Goal: Book appointment/travel/reservation

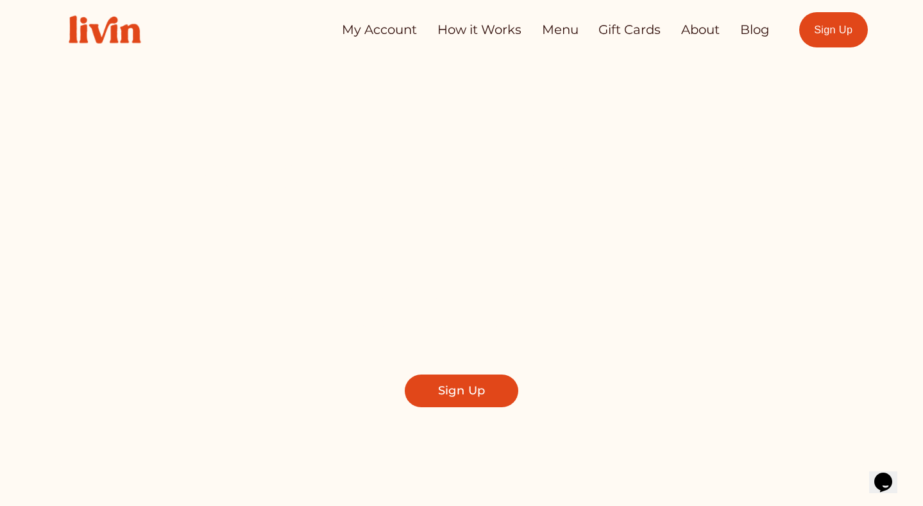
click at [408, 30] on link "My Account" at bounding box center [379, 29] width 75 height 25
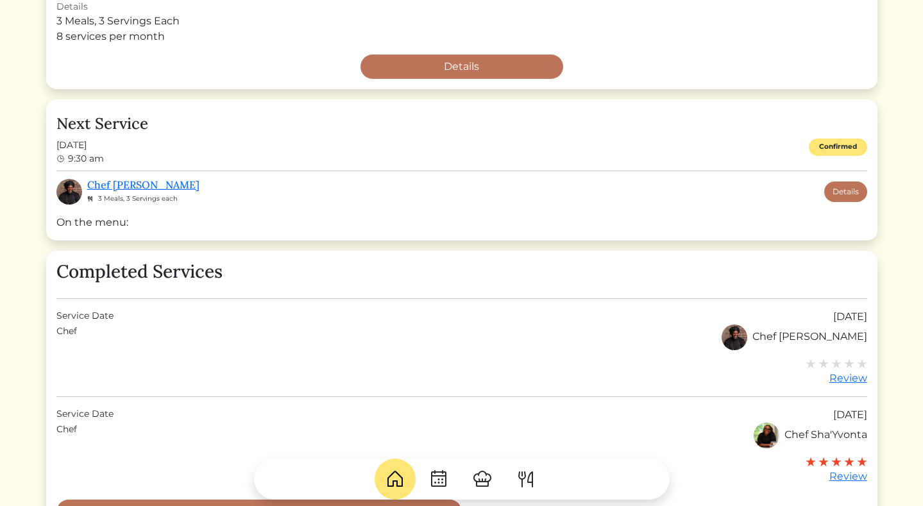
scroll to position [341, 0]
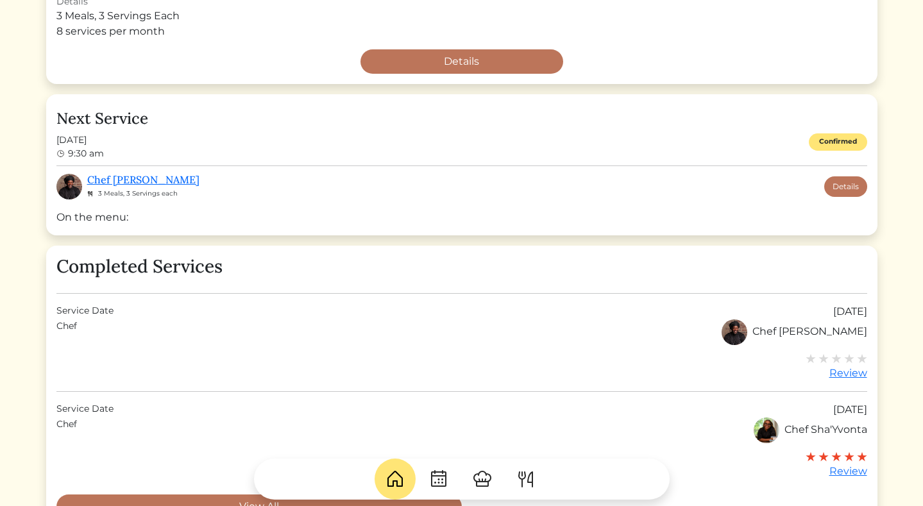
click at [437, 476] on img at bounding box center [439, 479] width 21 height 21
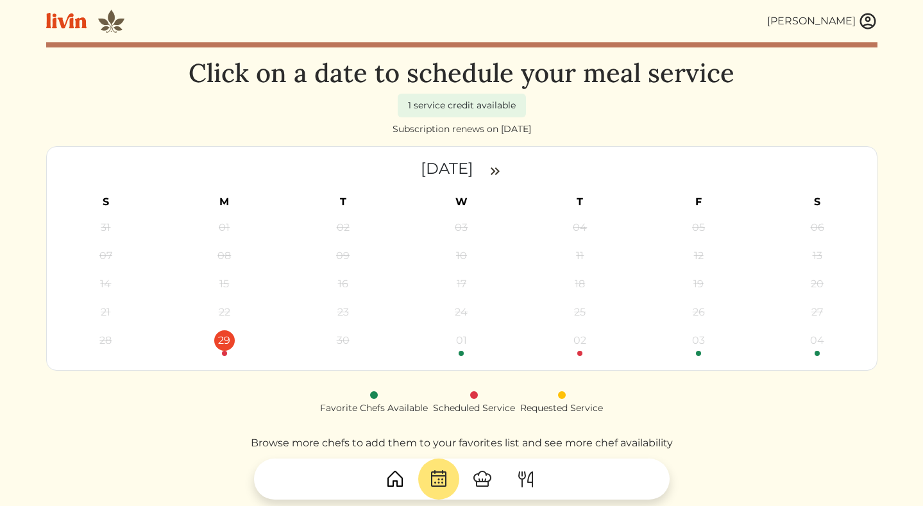
click at [226, 345] on div "29" at bounding box center [224, 341] width 21 height 21
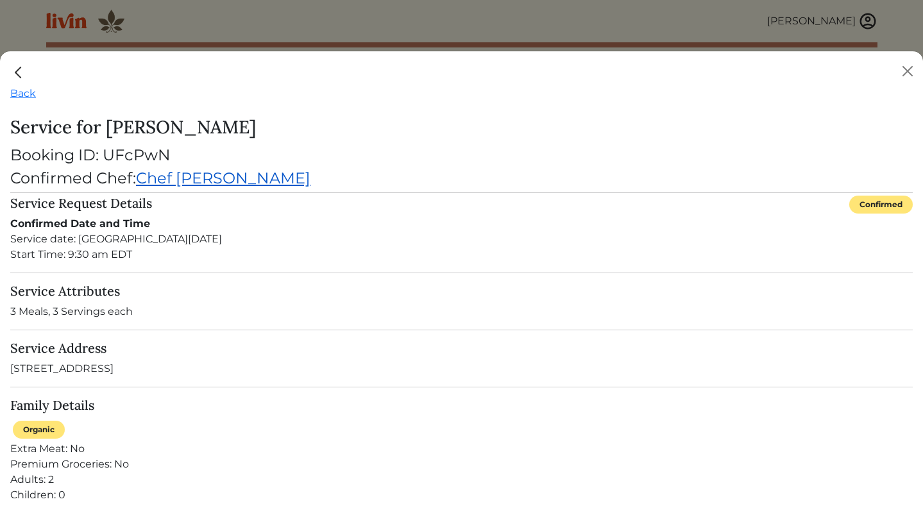
click at [203, 182] on link "Chef Jaren" at bounding box center [223, 178] width 175 height 19
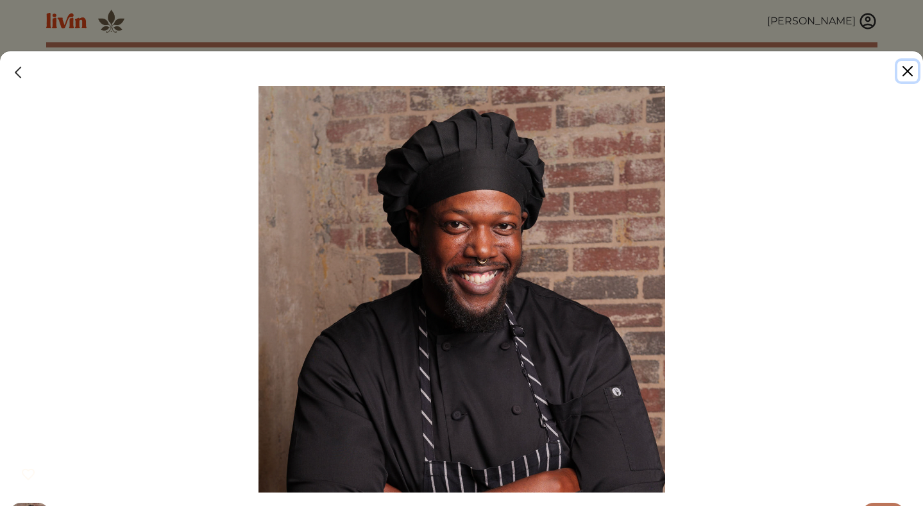
click at [911, 72] on button "Close" at bounding box center [908, 71] width 21 height 21
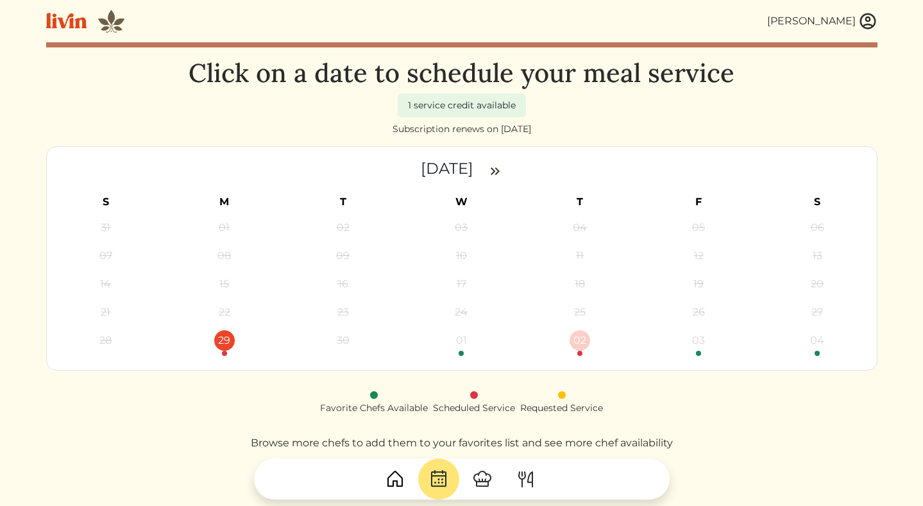
click at [580, 354] on div at bounding box center [580, 353] width 5 height 5
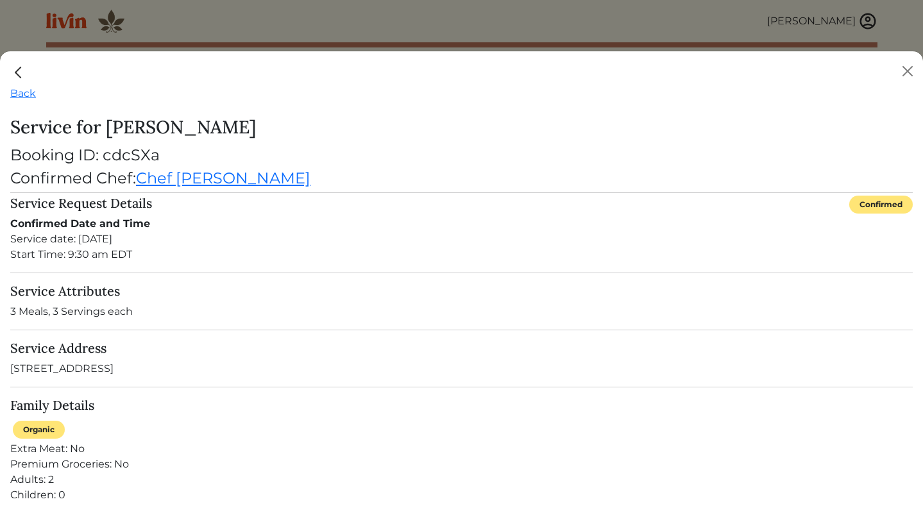
click at [19, 86] on div "Back" at bounding box center [461, 93] width 903 height 15
click at [19, 91] on link "Back" at bounding box center [23, 93] width 26 height 12
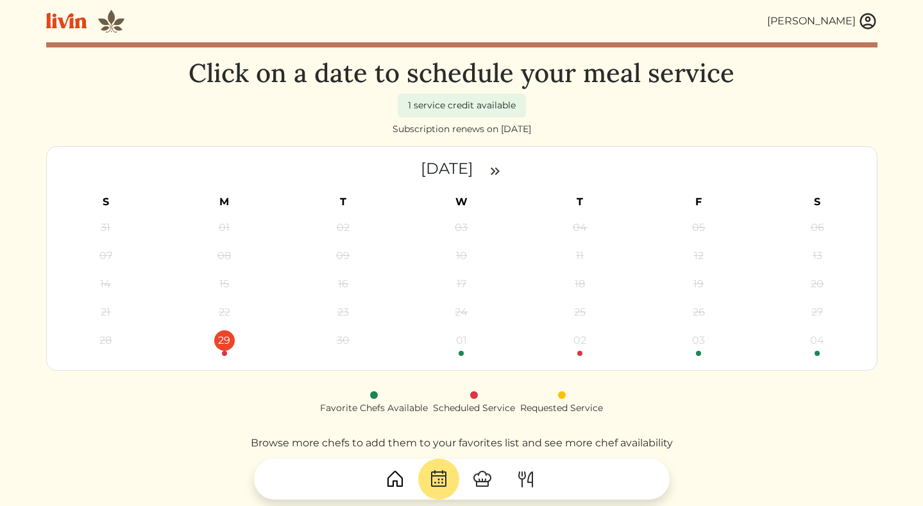
click at [503, 171] on img at bounding box center [495, 171] width 15 height 15
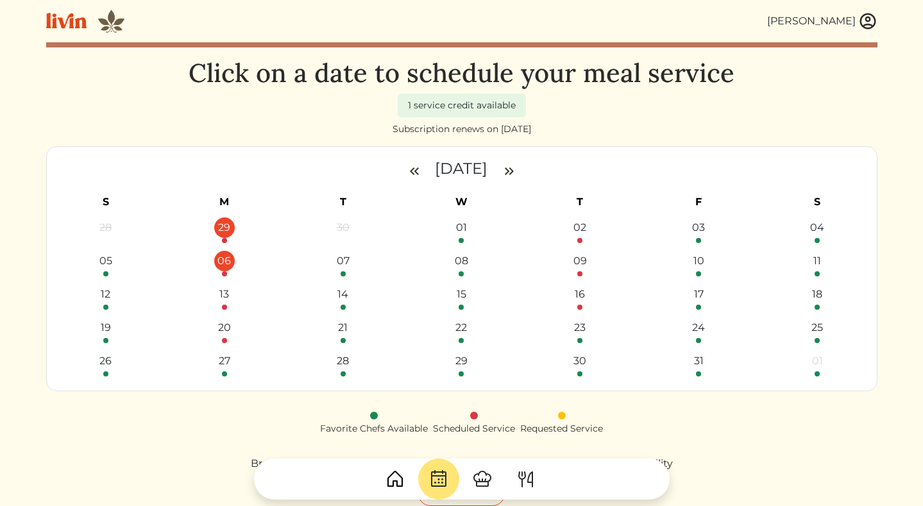
click at [224, 273] on div at bounding box center [224, 273] width 5 height 5
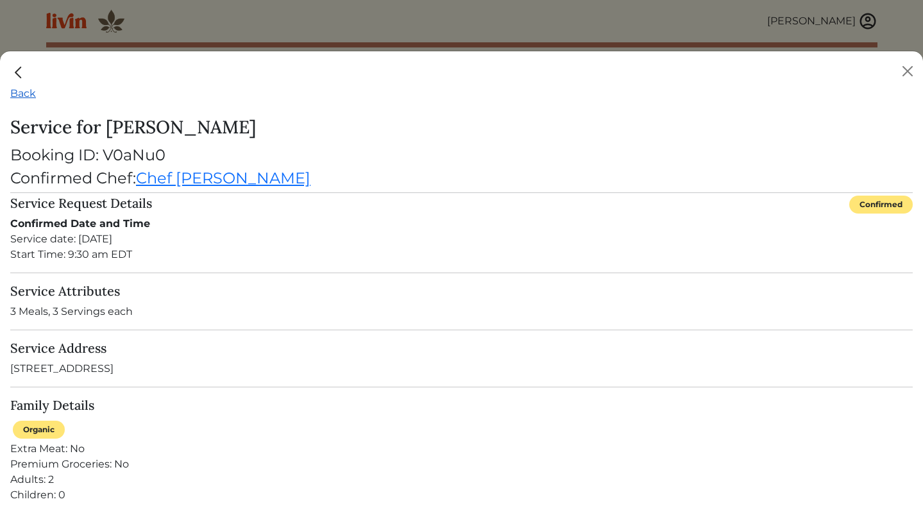
click at [27, 94] on link "Back" at bounding box center [23, 93] width 26 height 12
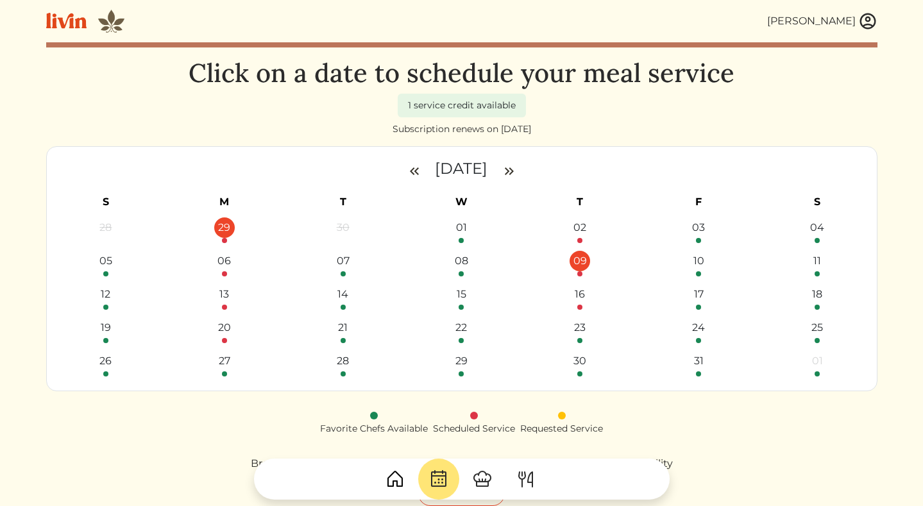
click at [582, 271] on div "09" at bounding box center [580, 261] width 21 height 21
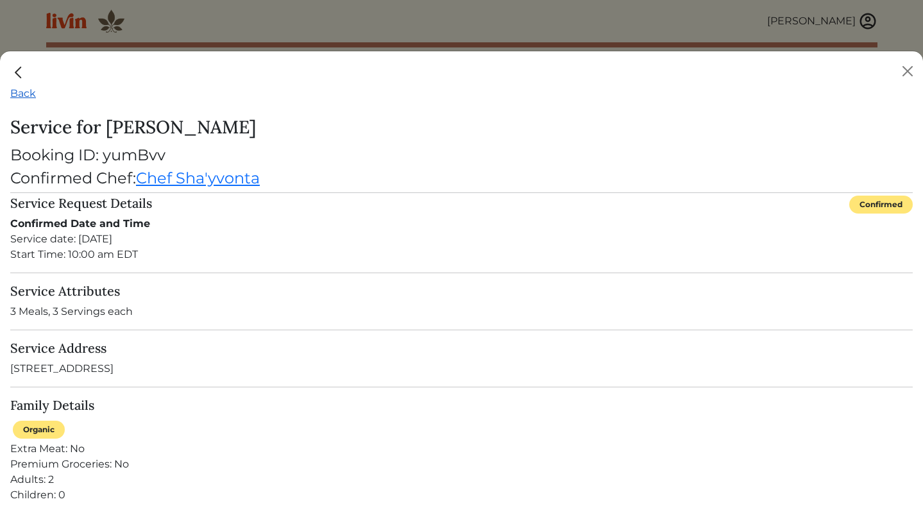
click at [19, 92] on link "Back" at bounding box center [23, 93] width 26 height 12
